Goal: Information Seeking & Learning: Learn about a topic

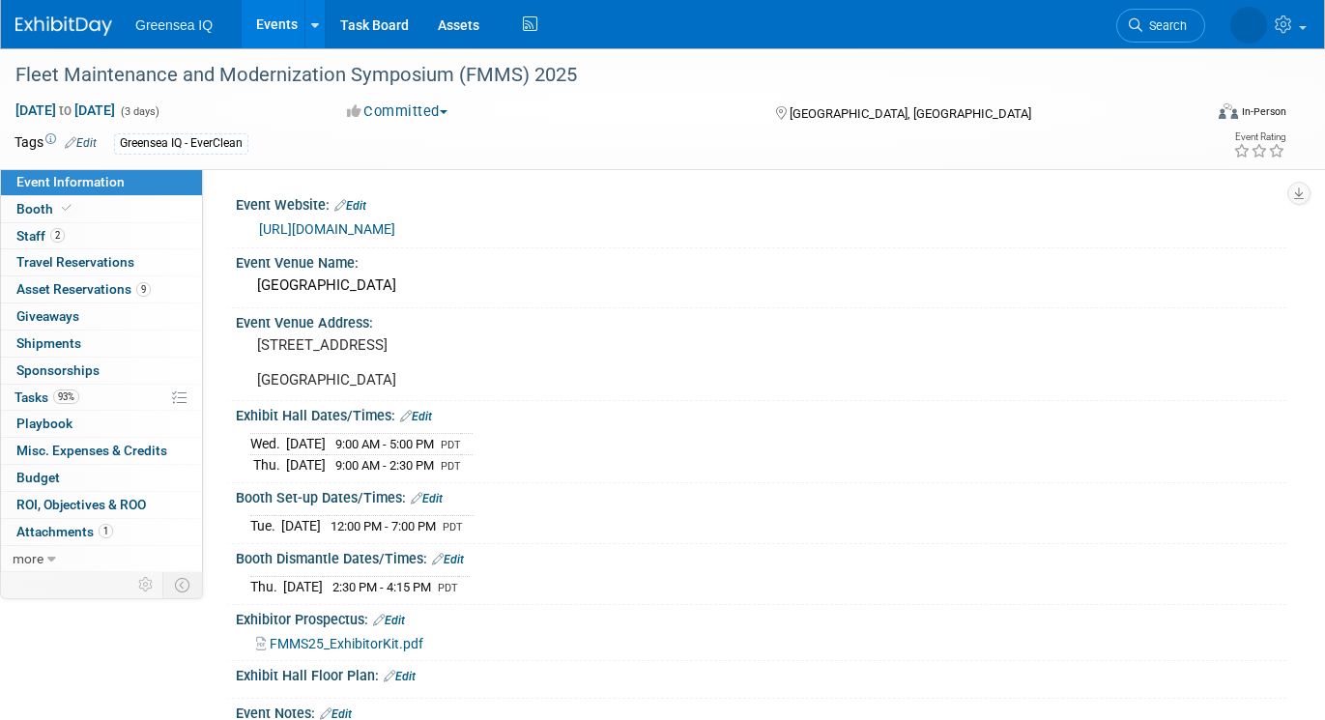
click at [275, 34] on link "Events" at bounding box center [277, 24] width 71 height 48
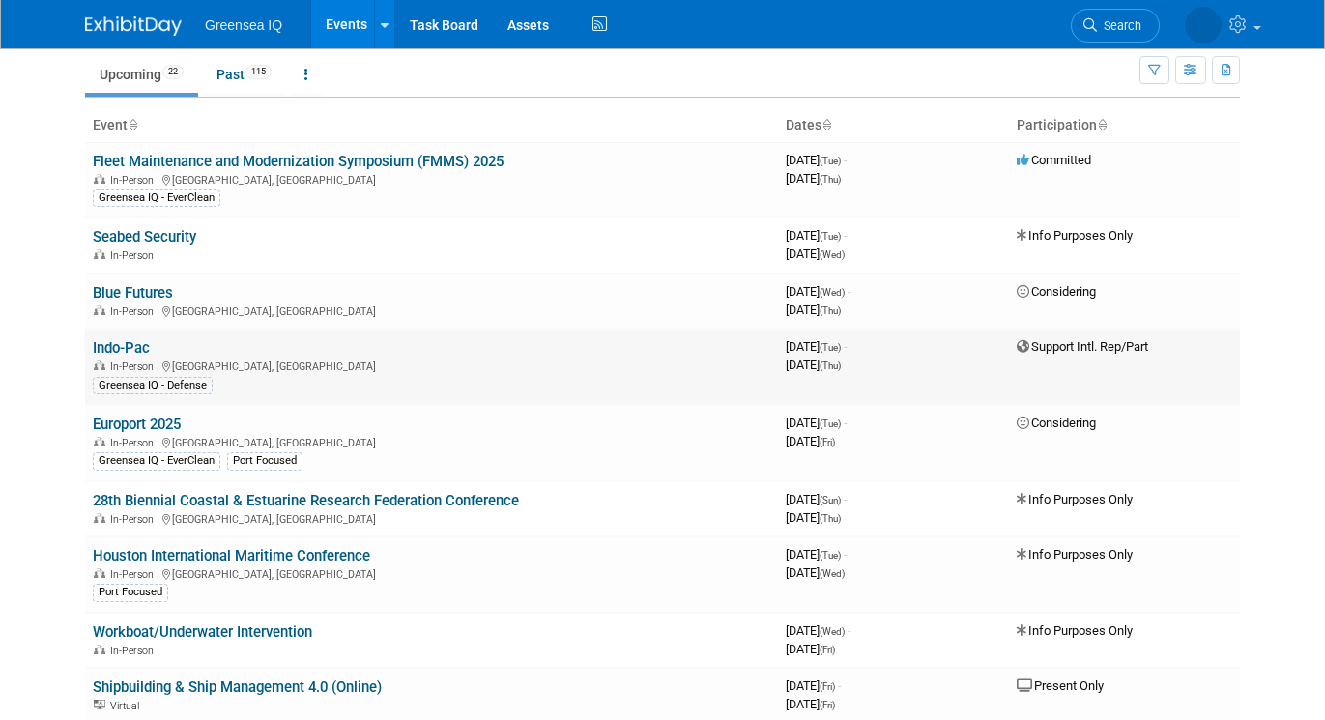
scroll to position [71, 0]
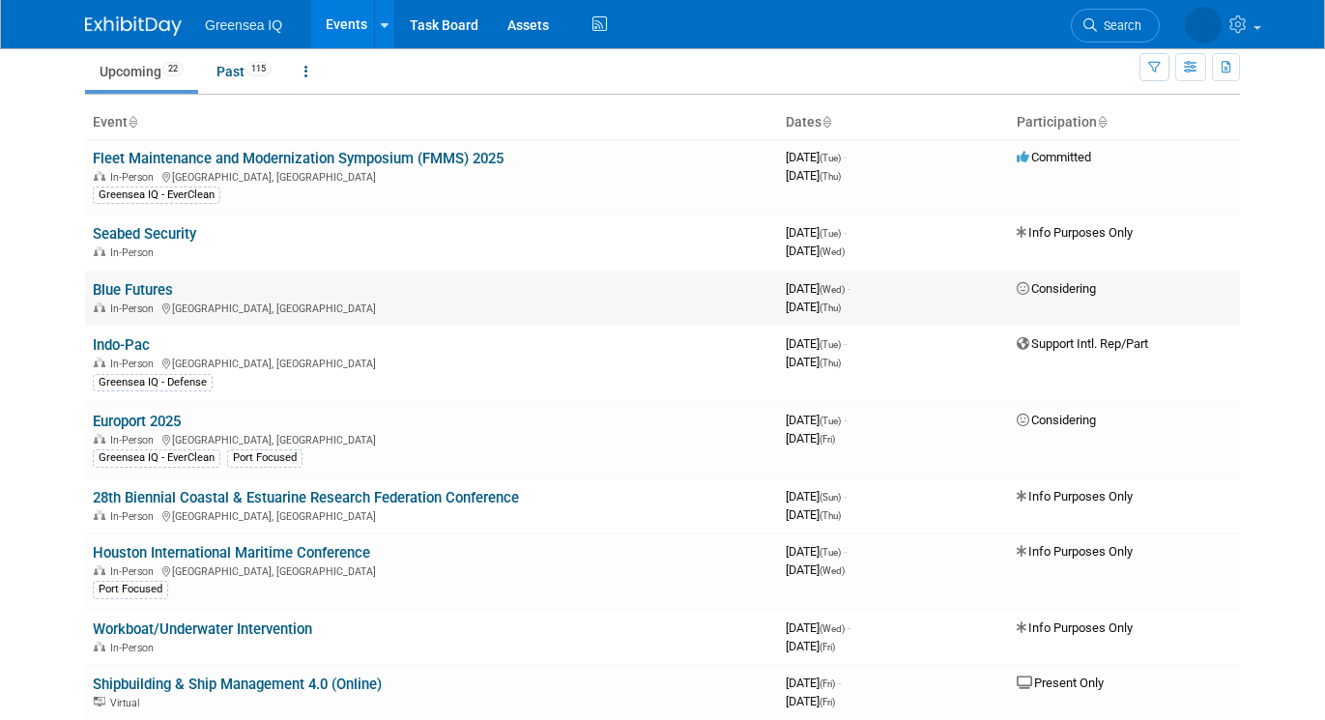
click at [134, 287] on link "Blue Futures" at bounding box center [133, 289] width 80 height 17
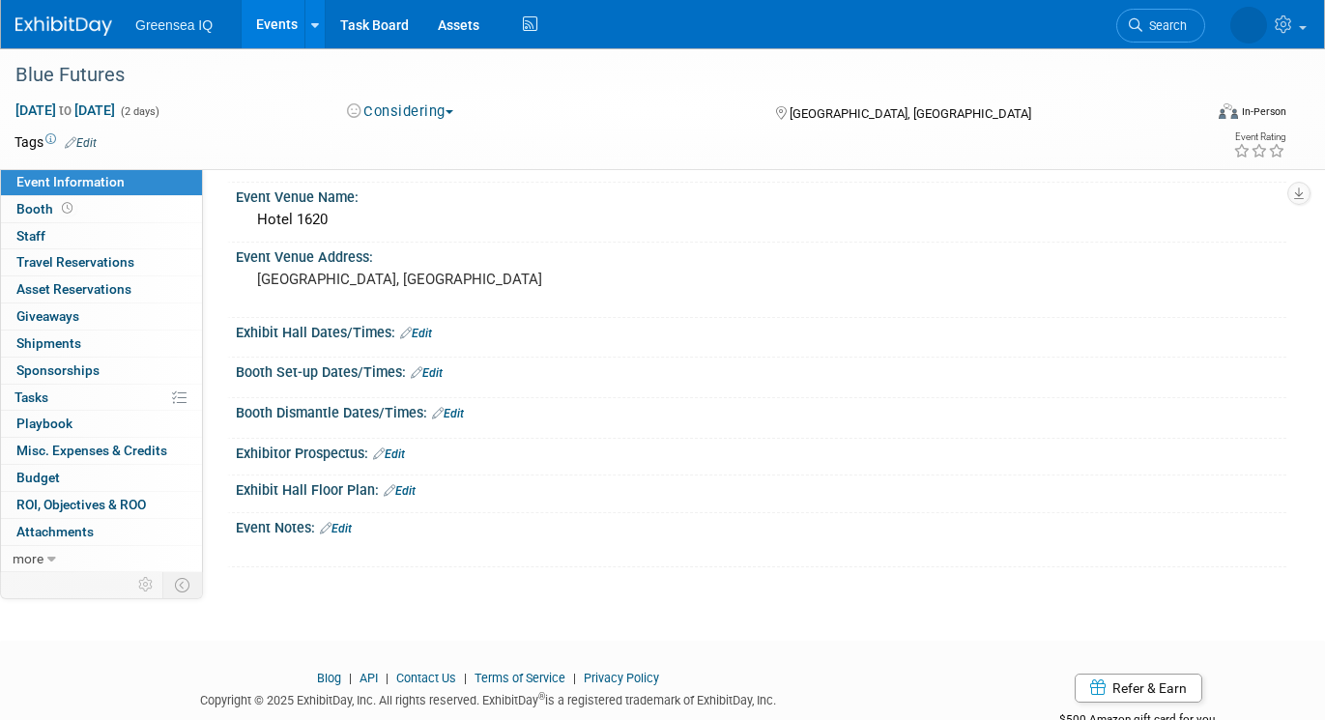
scroll to position [47, 0]
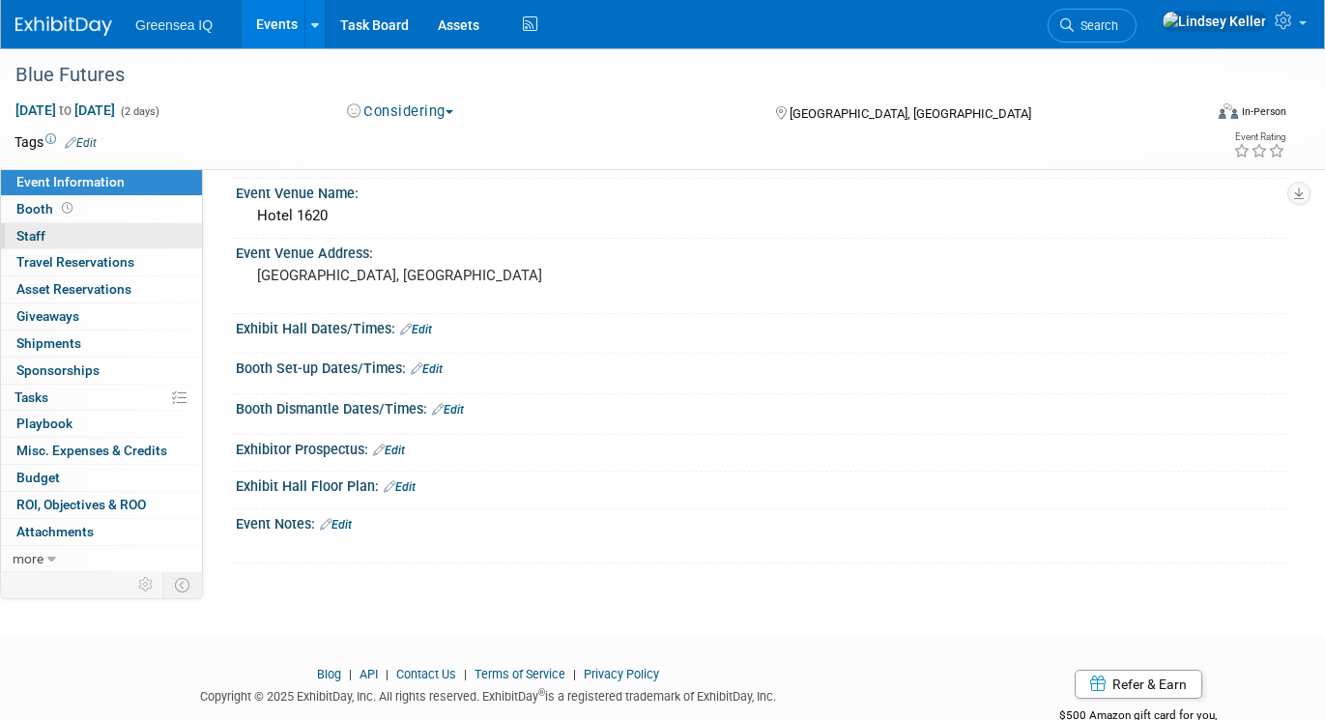
click at [66, 239] on link "0 Staff 0" at bounding box center [101, 236] width 201 height 26
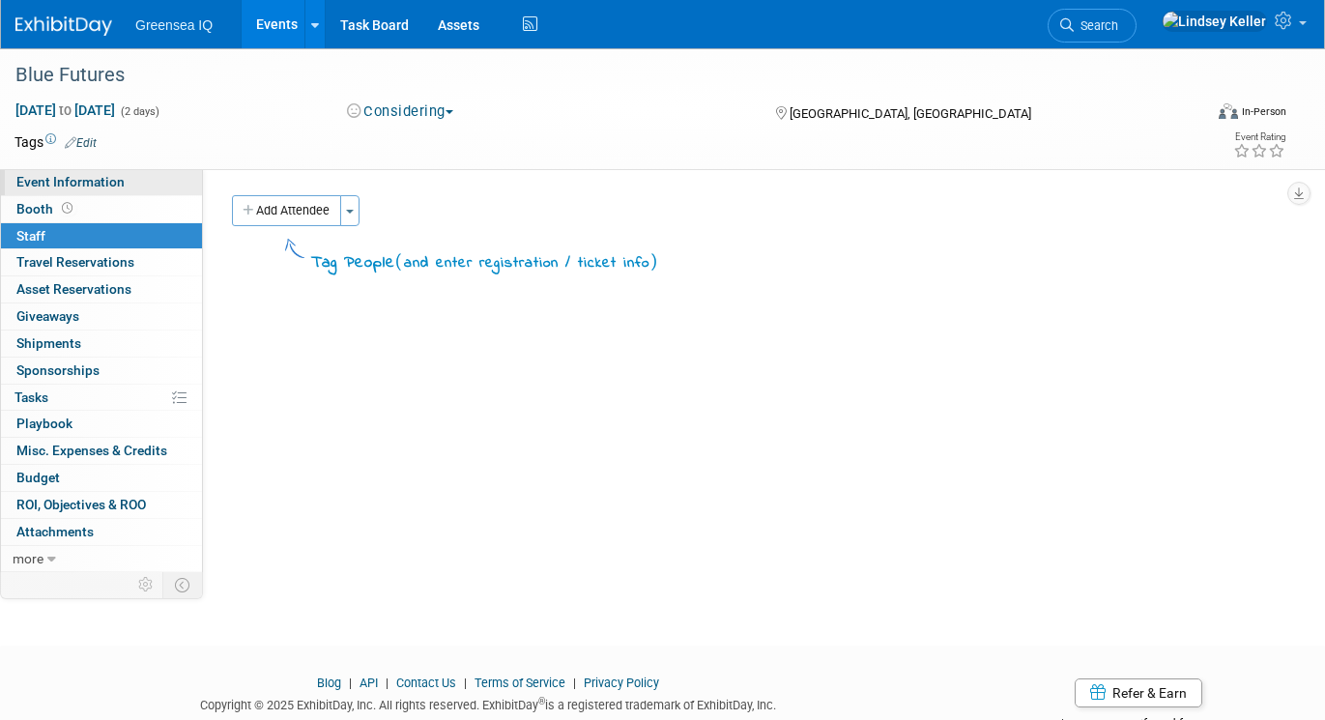
click at [68, 182] on span "Event Information" at bounding box center [70, 181] width 108 height 15
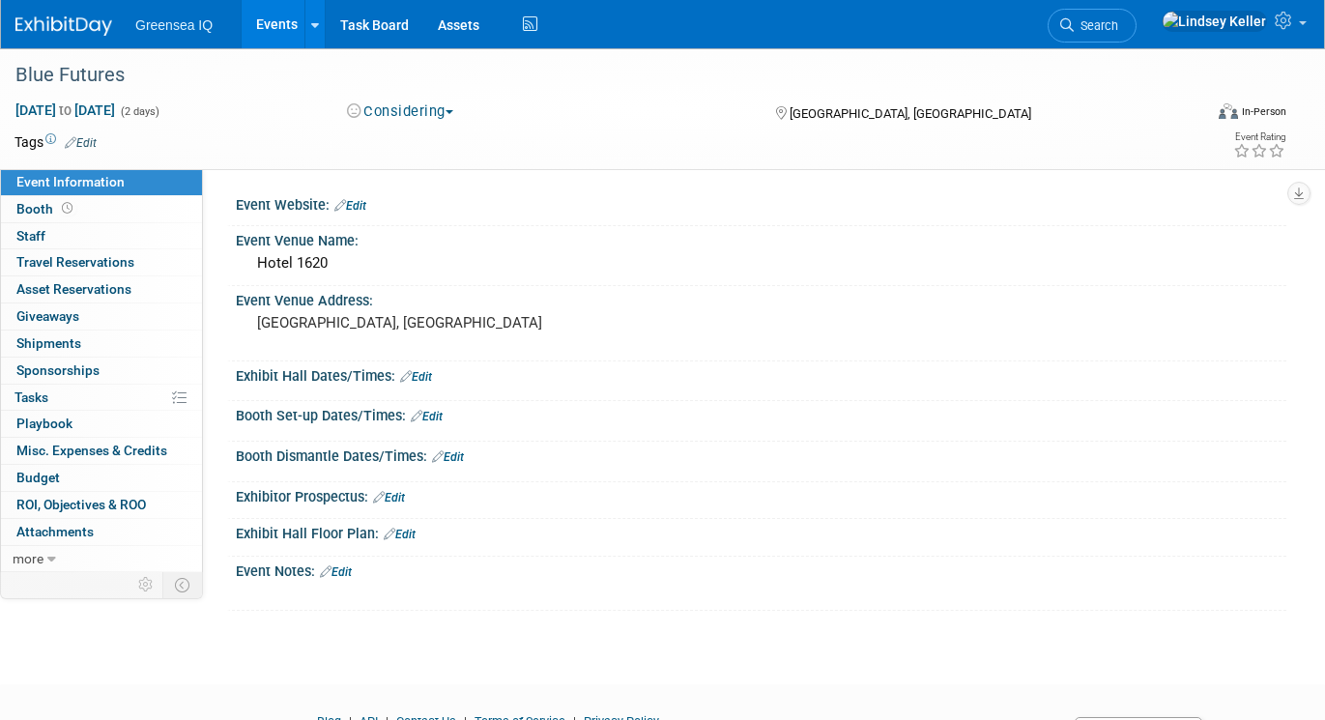
click at [277, 35] on link "Events" at bounding box center [277, 24] width 71 height 48
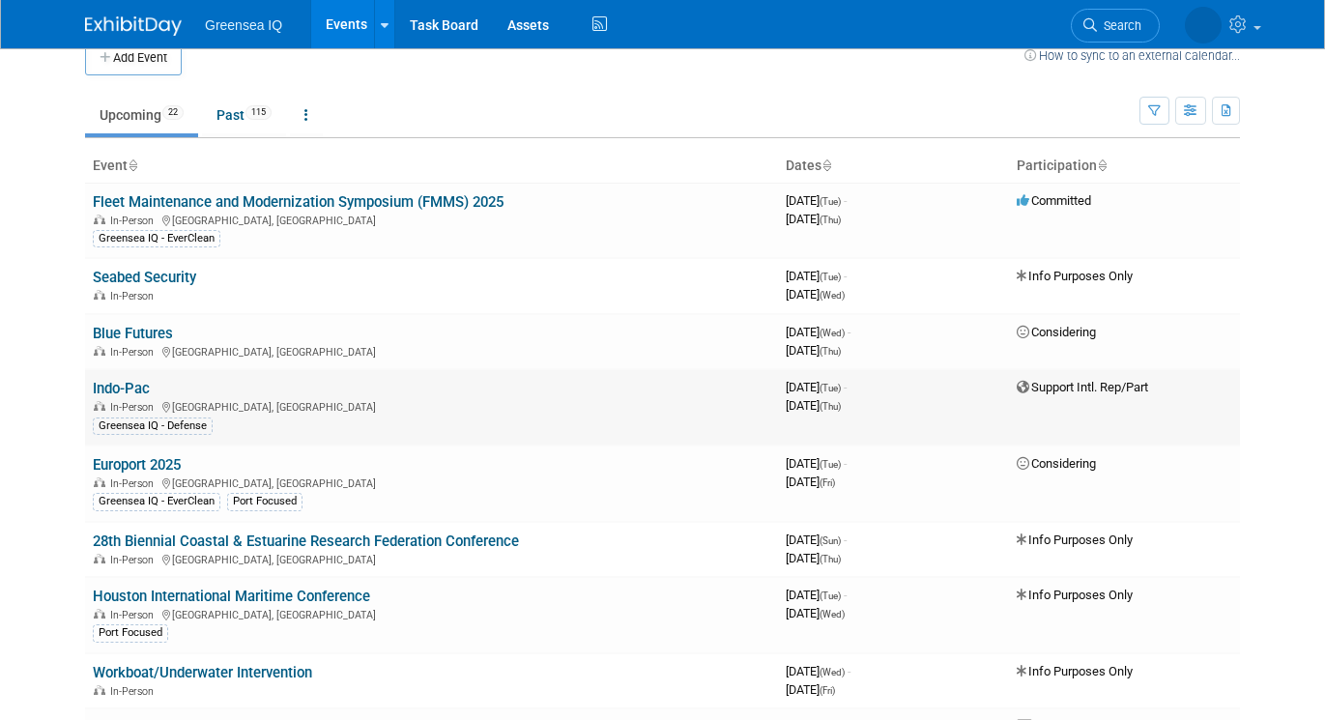
scroll to position [28, 0]
